Goal: Transaction & Acquisition: Purchase product/service

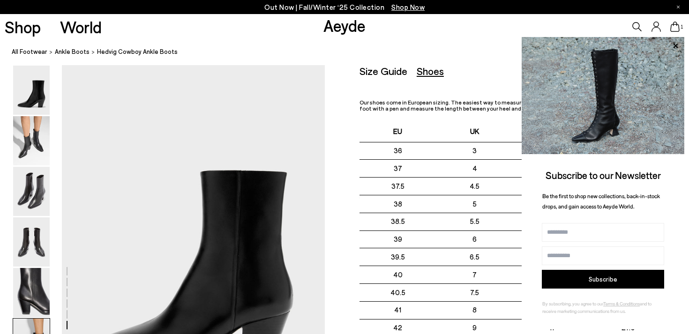
scroll to position [1847, 0]
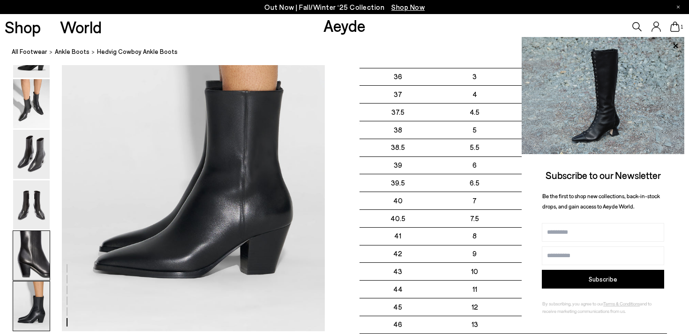
click at [34, 258] on img at bounding box center [31, 255] width 37 height 49
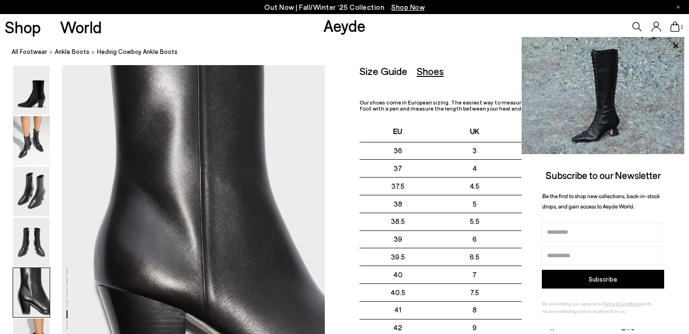
scroll to position [1411, 0]
click at [42, 87] on img at bounding box center [31, 90] width 37 height 49
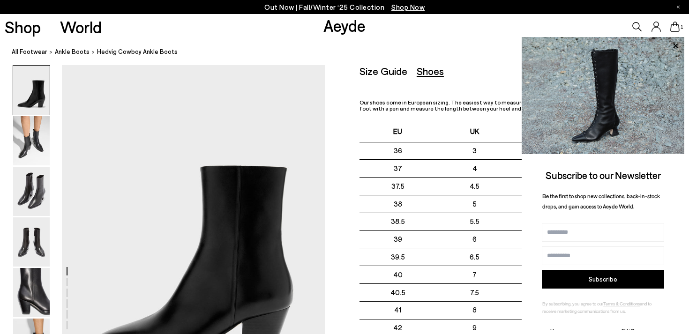
scroll to position [0, 0]
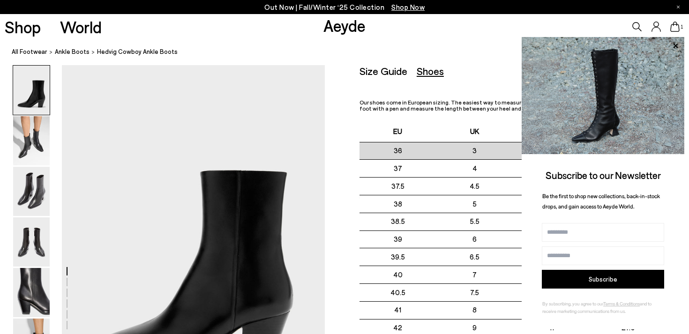
click at [461, 156] on td "3" at bounding box center [475, 151] width 77 height 18
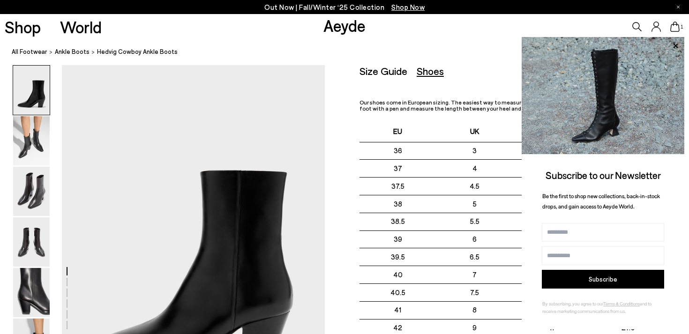
click at [649, 66] on img at bounding box center [603, 95] width 163 height 117
click at [623, 118] on img at bounding box center [603, 95] width 163 height 117
click at [592, 258] on input "Email address" at bounding box center [603, 256] width 122 height 19
click at [555, 234] on input "Name" at bounding box center [603, 232] width 122 height 19
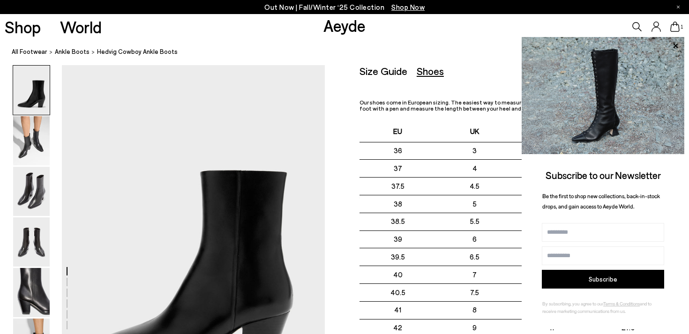
click at [35, 74] on img at bounding box center [31, 90] width 37 height 49
click at [119, 53] on span "Hedvig Cowboy Ankle Boots" at bounding box center [137, 52] width 81 height 10
click at [139, 52] on span "Hedvig Cowboy Ankle Boots" at bounding box center [137, 52] width 81 height 10
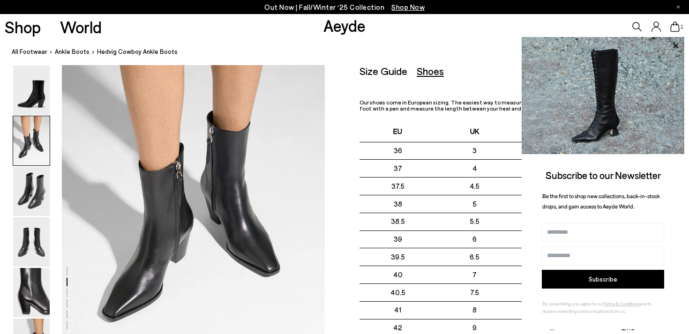
scroll to position [396, 0]
click at [30, 193] on img at bounding box center [31, 191] width 37 height 49
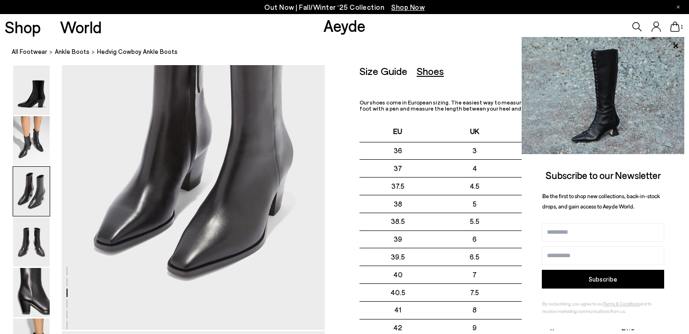
scroll to position [793, 0]
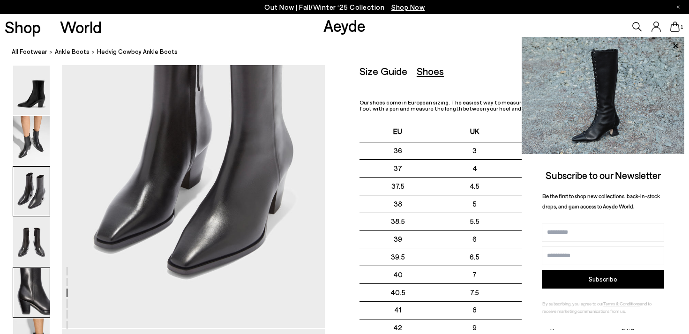
click at [39, 290] on img at bounding box center [31, 292] width 37 height 49
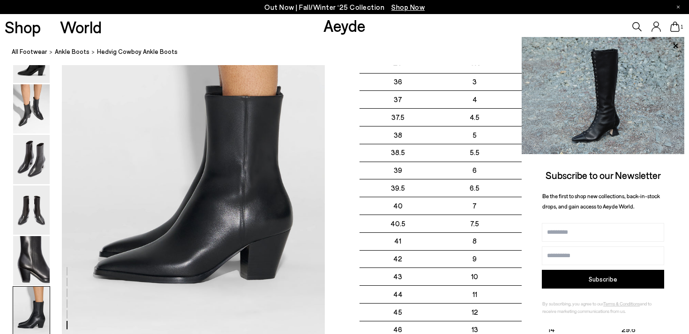
scroll to position [1844, 0]
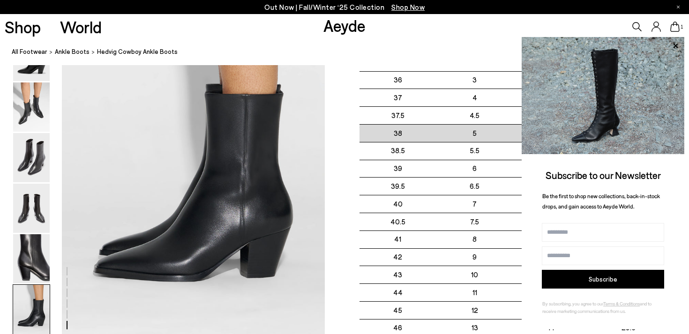
click at [424, 132] on td "38" at bounding box center [398, 133] width 77 height 18
click at [491, 128] on td "5" at bounding box center [475, 133] width 77 height 18
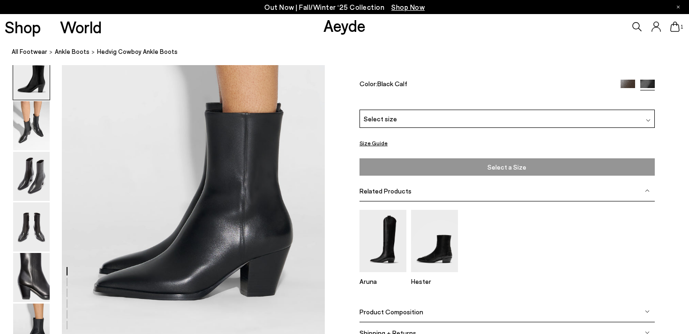
scroll to position [1844, 0]
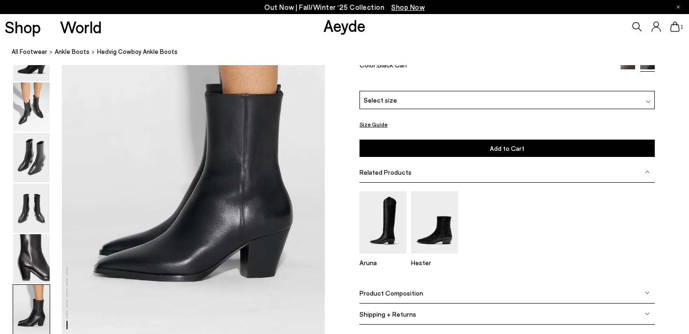
click at [379, 128] on button "Size Guide" at bounding box center [374, 125] width 28 height 12
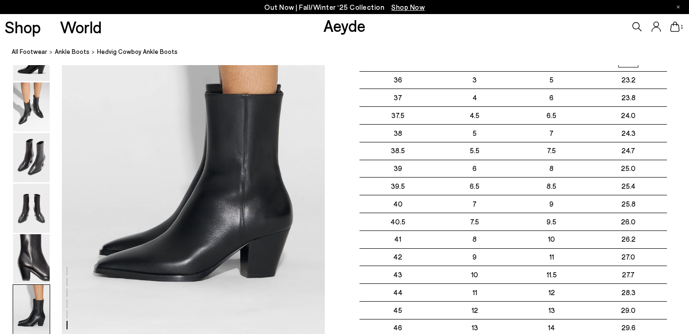
click at [344, 128] on div "Size Guide Shoes Belt Our shoes come in European sizing. The easiest way to mea…" at bounding box center [507, 164] width 364 height 341
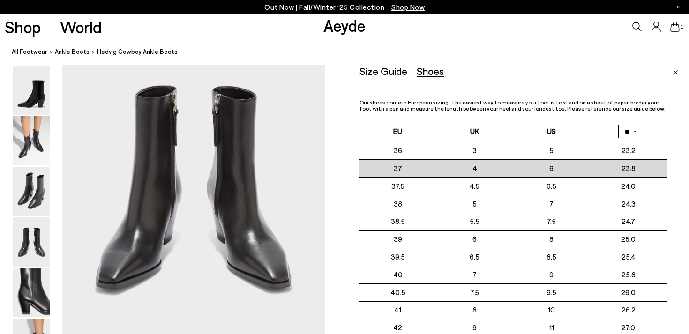
scroll to position [1036, 0]
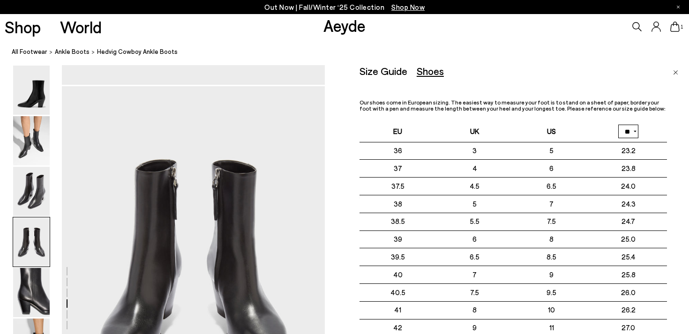
click at [676, 70] on img "Close" at bounding box center [675, 72] width 5 height 5
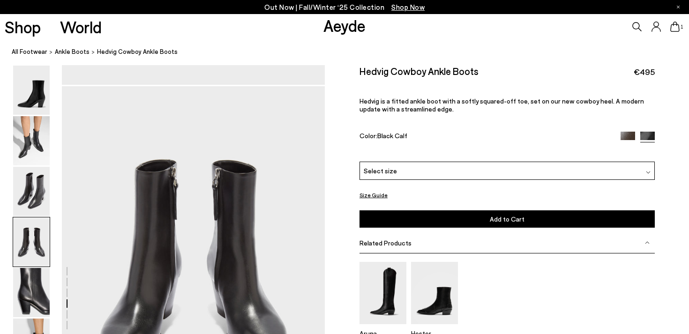
click at [564, 169] on div "Select size" at bounding box center [507, 171] width 295 height 18
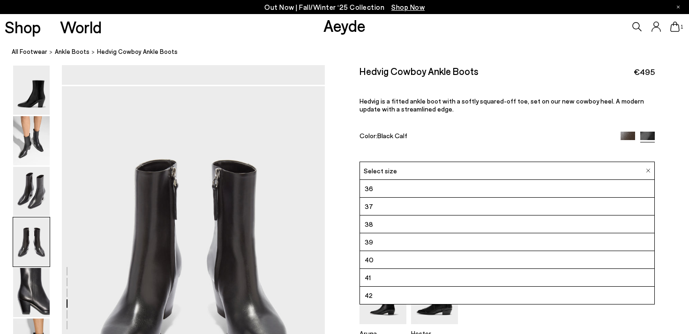
click at [394, 224] on li "38" at bounding box center [507, 225] width 295 height 18
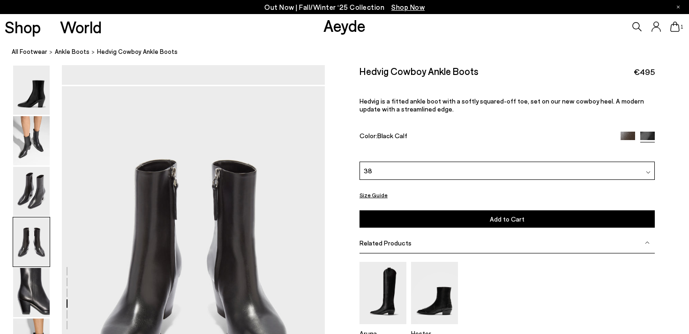
click at [672, 24] on icon at bounding box center [675, 27] width 9 height 10
